Goal: Task Accomplishment & Management: Manage account settings

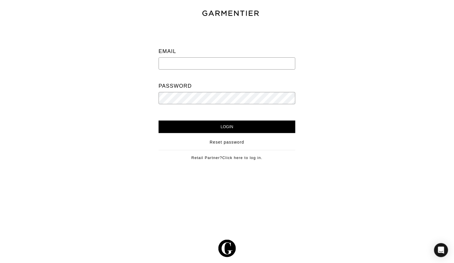
type input "[PERSON_NAME][EMAIL_ADDRESS][DOMAIN_NAME]"
click at [227, 126] on input "Login" at bounding box center [227, 127] width 137 height 13
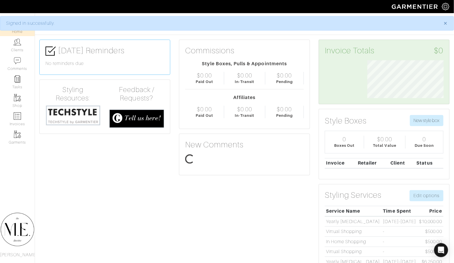
scroll to position [38, 85]
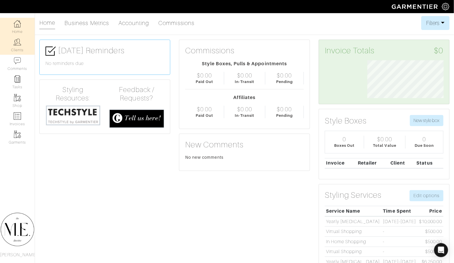
click at [14, 42] on img at bounding box center [17, 42] width 7 height 7
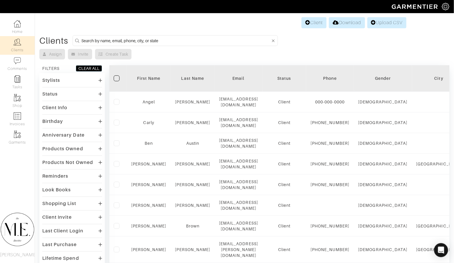
click at [161, 39] on input at bounding box center [175, 40] width 189 height 7
type input "Ryan sheetz"
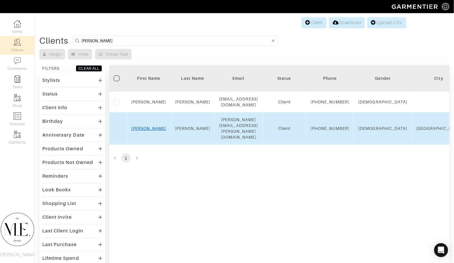
click at [149, 131] on link "Ryan" at bounding box center [148, 128] width 35 height 5
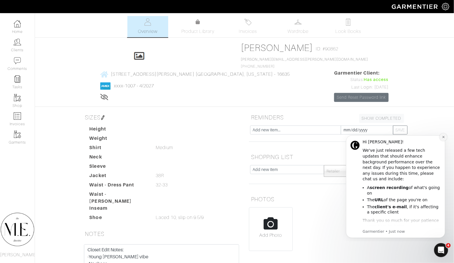
click at [440, 137] on button "Dismiss notification" at bounding box center [444, 137] width 8 height 8
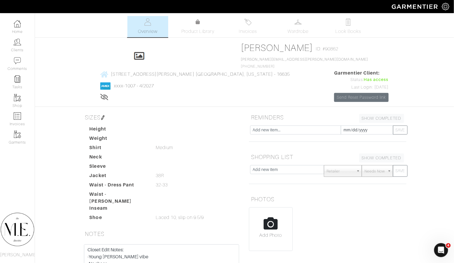
click at [447, 137] on div "[PERSON_NAME] Overview Overview Product Library Invoices Wardrobe Look Books Ov…" at bounding box center [227, 177] width 454 height 323
click at [297, 32] on span "Wardrobe" at bounding box center [298, 31] width 21 height 7
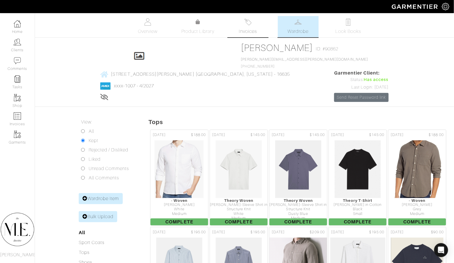
click at [250, 31] on span "Invoices" at bounding box center [248, 31] width 18 height 7
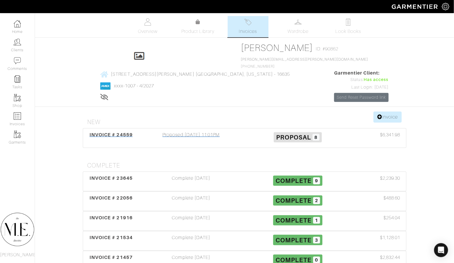
click at [183, 132] on div "Proposed [DATE] 11:01PM" at bounding box center [191, 138] width 107 height 13
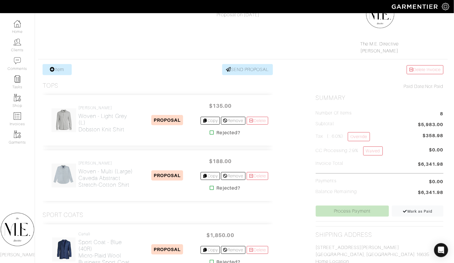
scroll to position [133, 1]
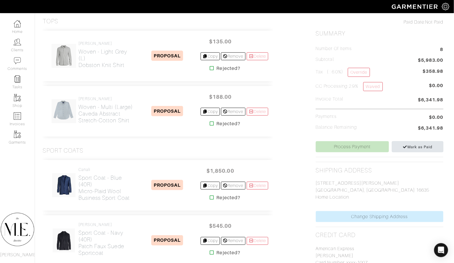
click at [427, 148] on link "Mark as Paid" at bounding box center [418, 146] width 52 height 11
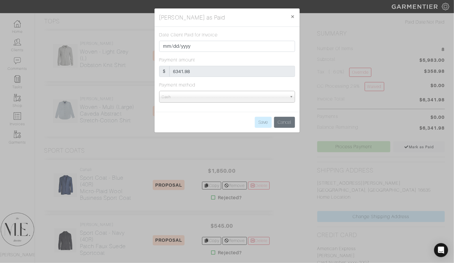
click at [282, 93] on span "Cash" at bounding box center [224, 97] width 125 height 12
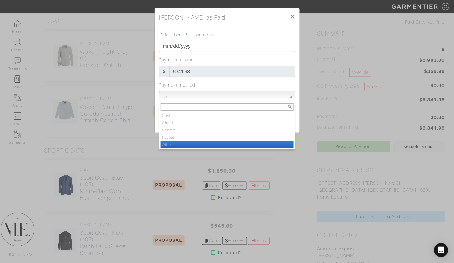
drag, startPoint x: 259, startPoint y: 139, endPoint x: 258, endPoint y: 142, distance: 3.8
click at [258, 142] on ul "Cash Check Venmo Paypal Other" at bounding box center [227, 130] width 134 height 36
select select "Other"
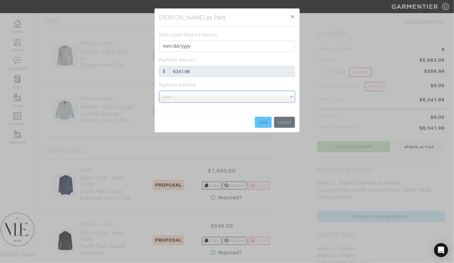
click at [267, 124] on input "Save" at bounding box center [263, 122] width 17 height 11
type input "Save"
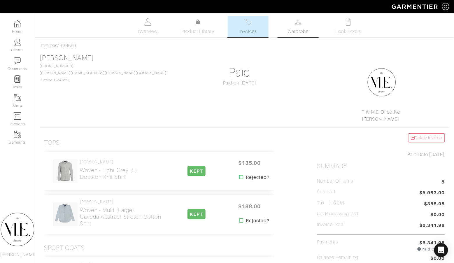
click at [291, 19] on link "Wardrobe" at bounding box center [298, 26] width 41 height 21
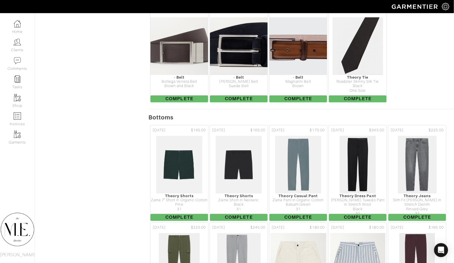
scroll to position [1412, 0]
